Goal: Transaction & Acquisition: Purchase product/service

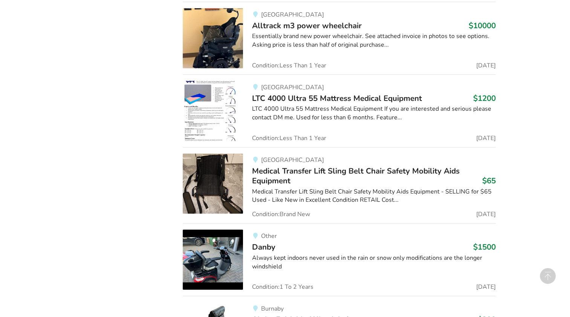
scroll to position [1734, 0]
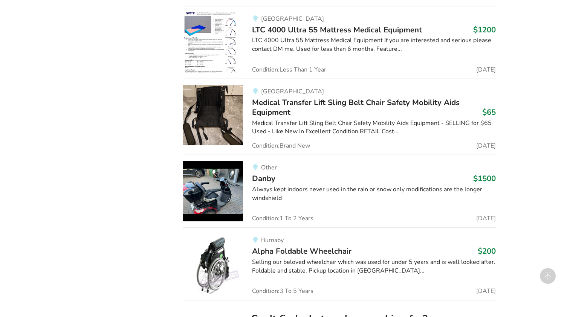
click at [212, 194] on img at bounding box center [213, 191] width 60 height 60
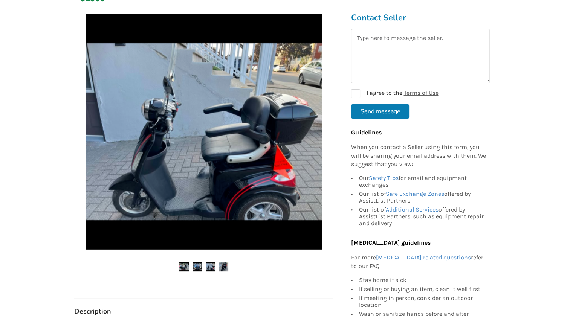
scroll to position [75, 0]
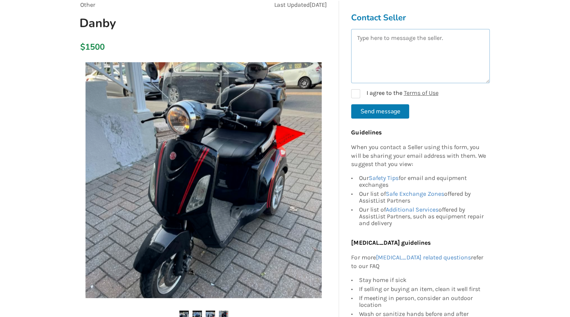
click at [369, 42] on textarea at bounding box center [420, 56] width 139 height 54
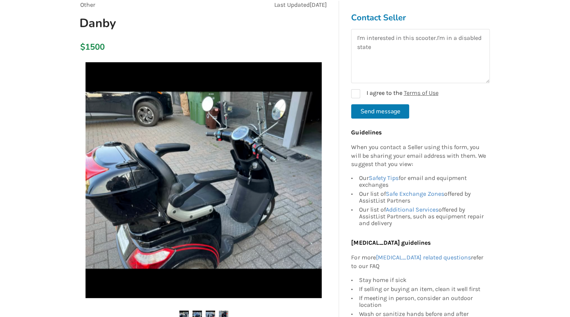
click at [246, 41] on div "$1500" at bounding box center [203, 47] width 259 height 21
click at [374, 46] on textarea "I'm interested in this scooter.I'm in a disabled state" at bounding box center [420, 56] width 139 height 54
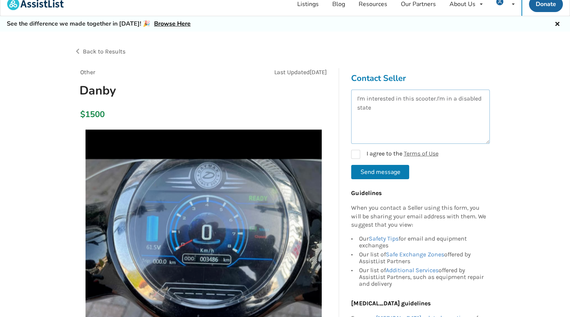
scroll to position [0, 0]
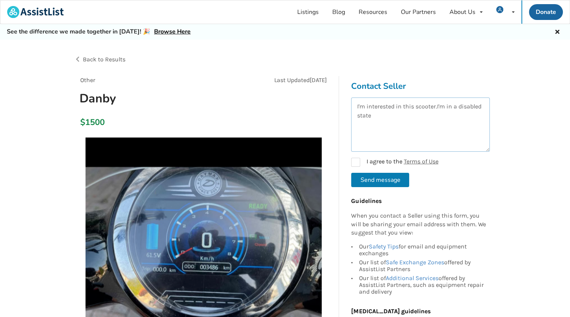
click at [374, 116] on textarea "I'm interested in this scooter.I'm in a disabled state" at bounding box center [420, 125] width 139 height 54
type textarea "I'm interested in this scooter.I'm in a disabled stateI live on [GEOGRAPHIC_DAT…"
click at [355, 163] on label "I agree to the Terms of Use" at bounding box center [394, 162] width 87 height 9
checkbox input "true"
click at [474, 112] on textarea "I'm interested in this scooter.I'm in a disabled stateI live on [GEOGRAPHIC_DAT…" at bounding box center [420, 125] width 139 height 54
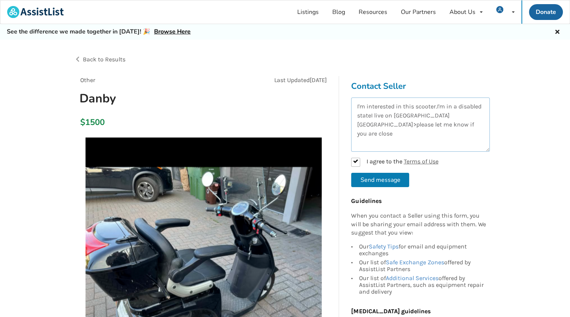
type textarea "I'm interested in this scooter.I'm in a disabled stateI live on [GEOGRAPHIC_DAT…"
click at [378, 178] on button "Send message" at bounding box center [380, 180] width 58 height 14
checkbox input "false"
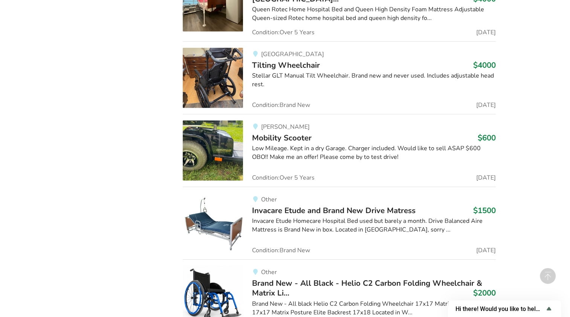
scroll to position [13485, 0]
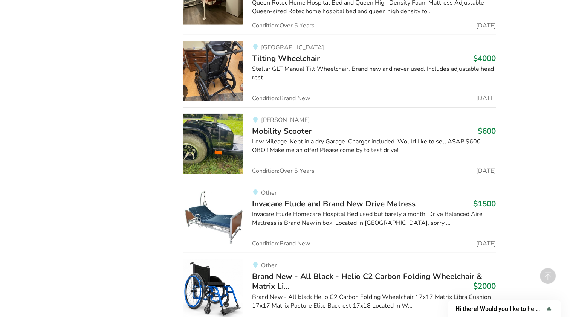
click at [206, 114] on img at bounding box center [213, 144] width 60 height 60
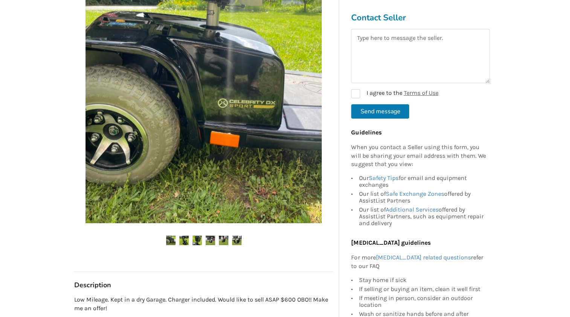
scroll to position [151, 0]
click at [186, 238] on img at bounding box center [183, 240] width 9 height 9
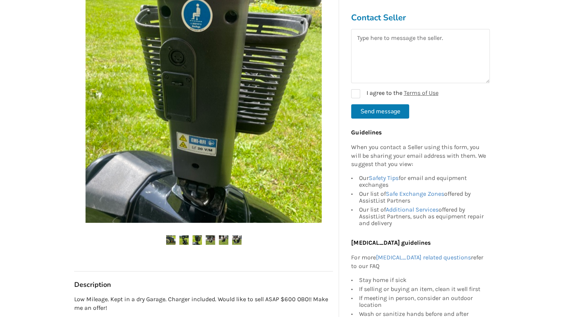
click at [197, 239] on img at bounding box center [197, 240] width 9 height 9
click at [211, 239] on img at bounding box center [210, 240] width 9 height 9
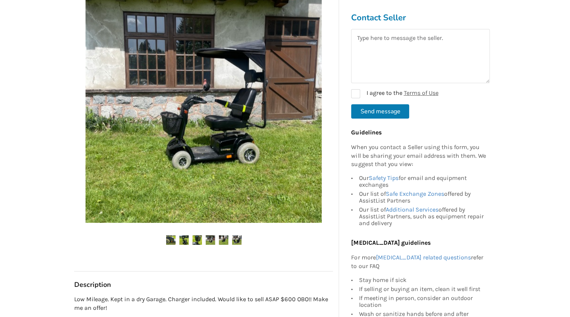
click at [211, 239] on img at bounding box center [210, 240] width 9 height 9
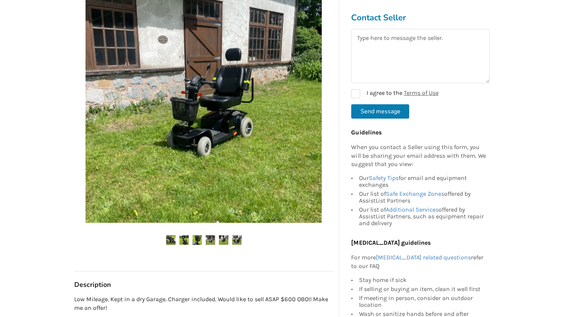
click at [224, 239] on img at bounding box center [223, 240] width 9 height 9
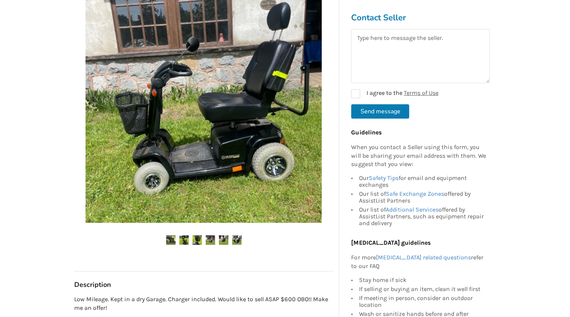
click at [236, 239] on img at bounding box center [236, 240] width 9 height 9
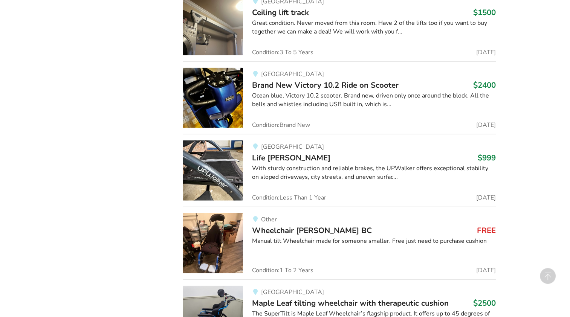
scroll to position [4753, 0]
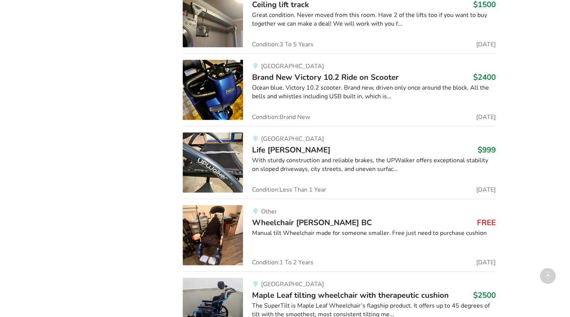
click at [216, 83] on img at bounding box center [213, 90] width 60 height 60
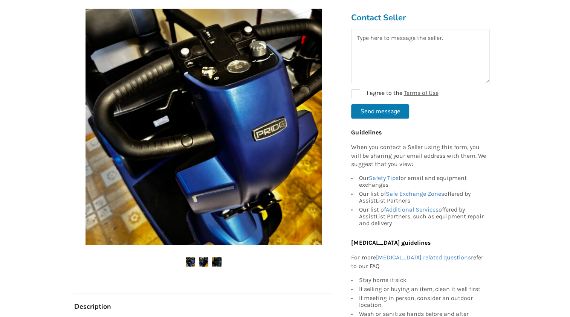
scroll to position [151, 0]
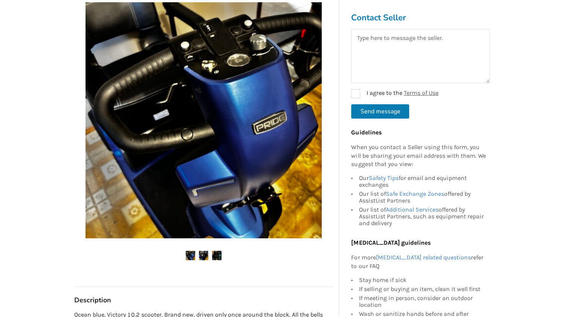
click at [201, 254] on img at bounding box center [203, 255] width 9 height 9
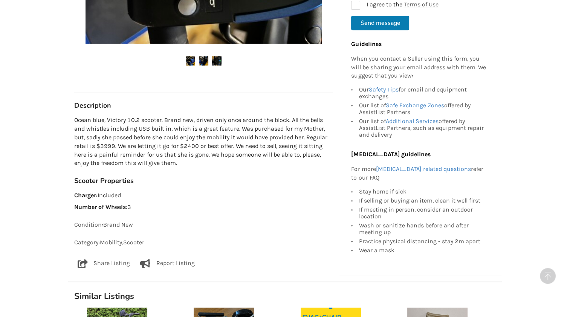
scroll to position [231, 0]
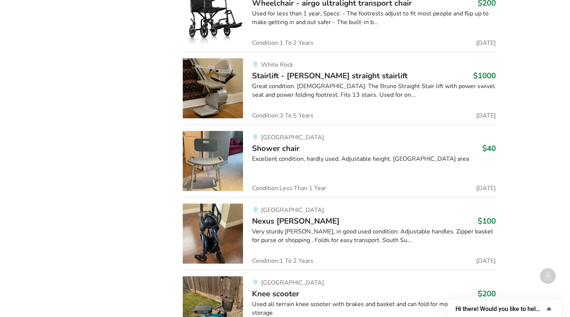
scroll to position [7254, 0]
